Goal: Task Accomplishment & Management: Use online tool/utility

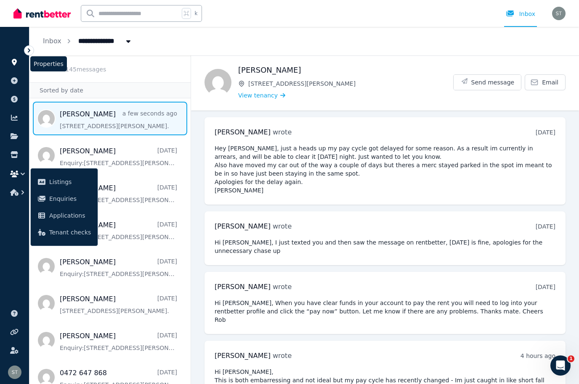
click at [14, 63] on icon at bounding box center [14, 62] width 5 height 7
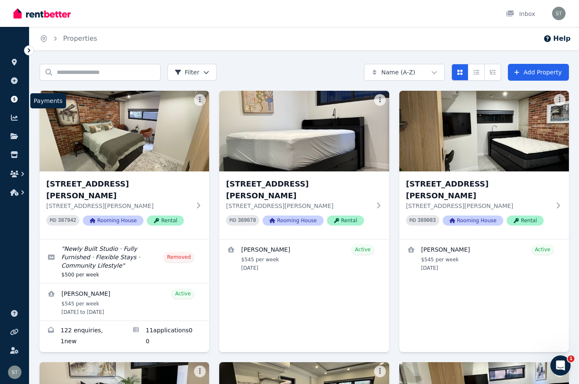
click at [15, 99] on icon at bounding box center [14, 99] width 7 height 7
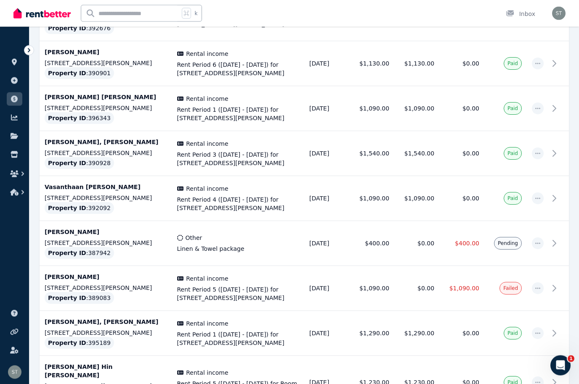
scroll to position [702, 0]
click at [536, 240] on icon "button" at bounding box center [537, 243] width 7 height 6
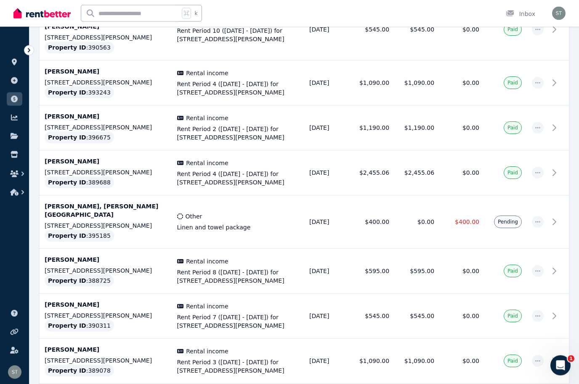
scroll to position [1397, 0]
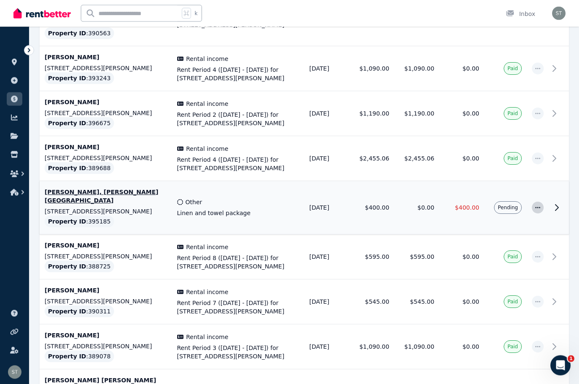
click at [539, 202] on span "button" at bounding box center [538, 208] width 12 height 12
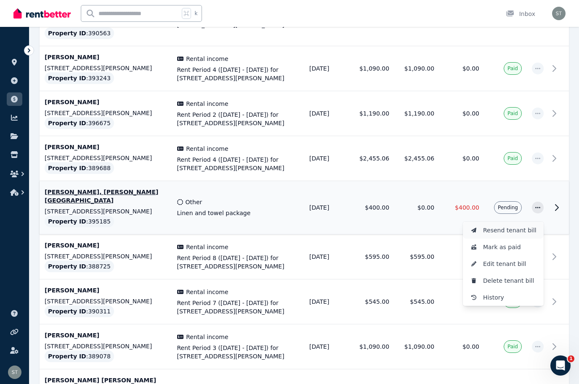
click at [503, 225] on span "Resend tenant bill" at bounding box center [510, 230] width 54 height 10
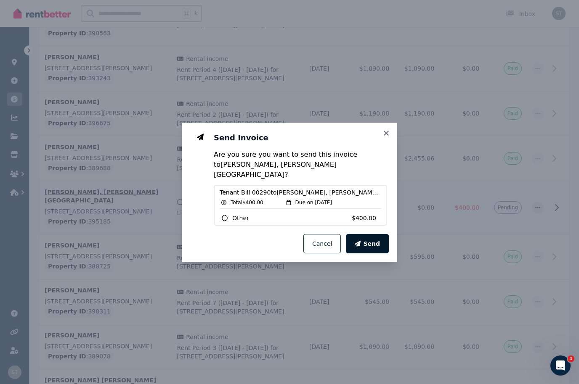
click at [374, 248] on span "Send" at bounding box center [371, 244] width 17 height 8
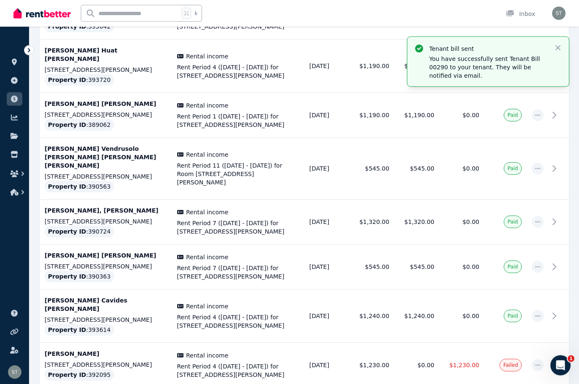
scroll to position [2153, 0]
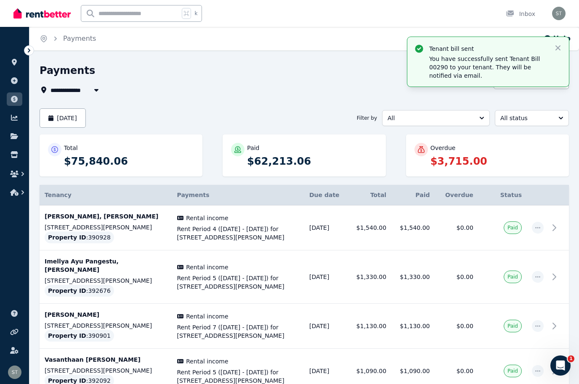
click at [566, 44] on div "Tenant bill sent You have successfully sent Tenant Bill 00290 to your tenant. T…" at bounding box center [488, 62] width 162 height 50
click at [558, 48] on icon "button" at bounding box center [557, 47] width 5 height 5
